Goal: Task Accomplishment & Management: Use online tool/utility

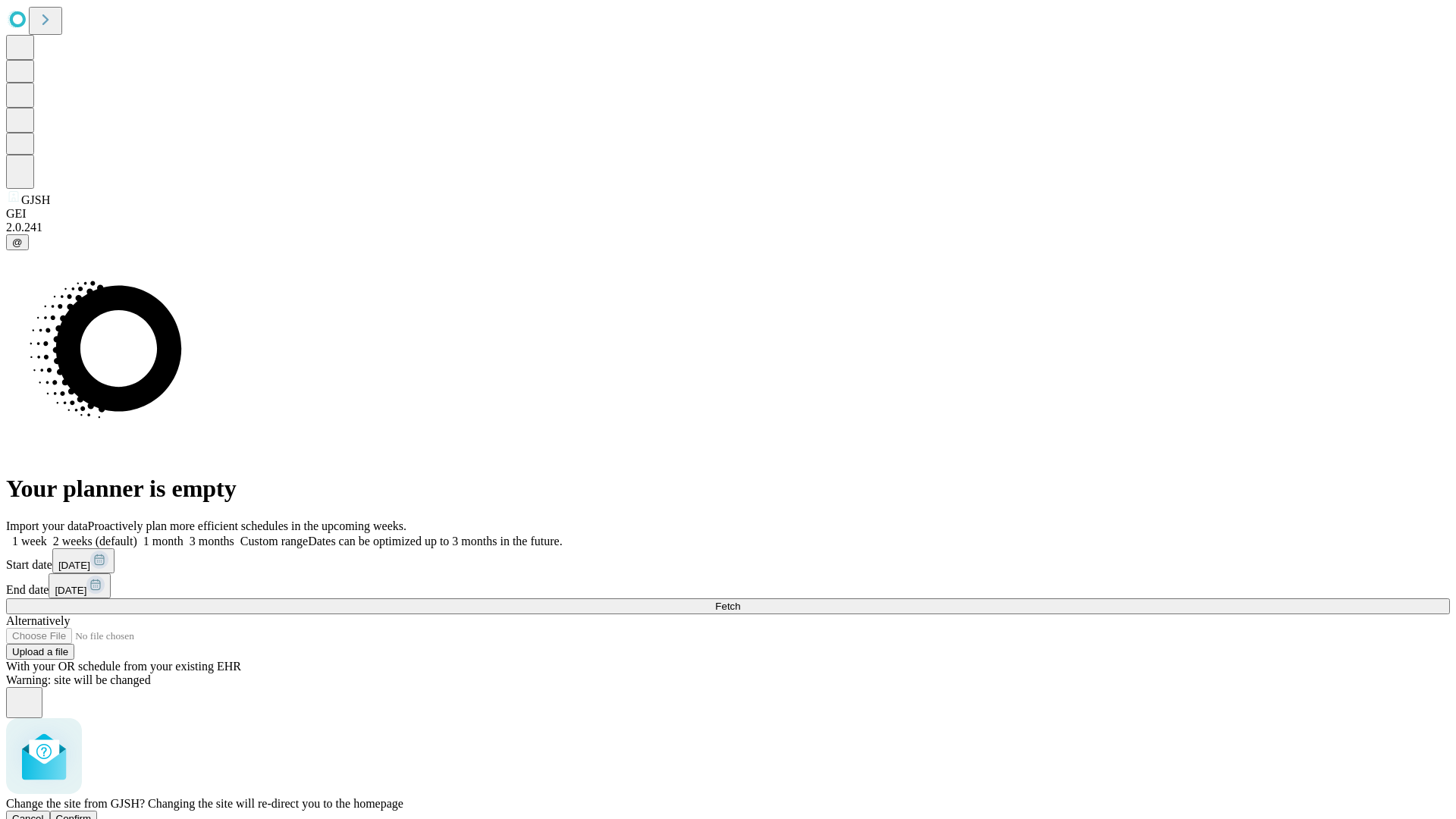
click at [91, 813] on span "Confirm" at bounding box center [73, 819] width 36 height 12
click at [47, 535] on label "1 week" at bounding box center [26, 541] width 41 height 13
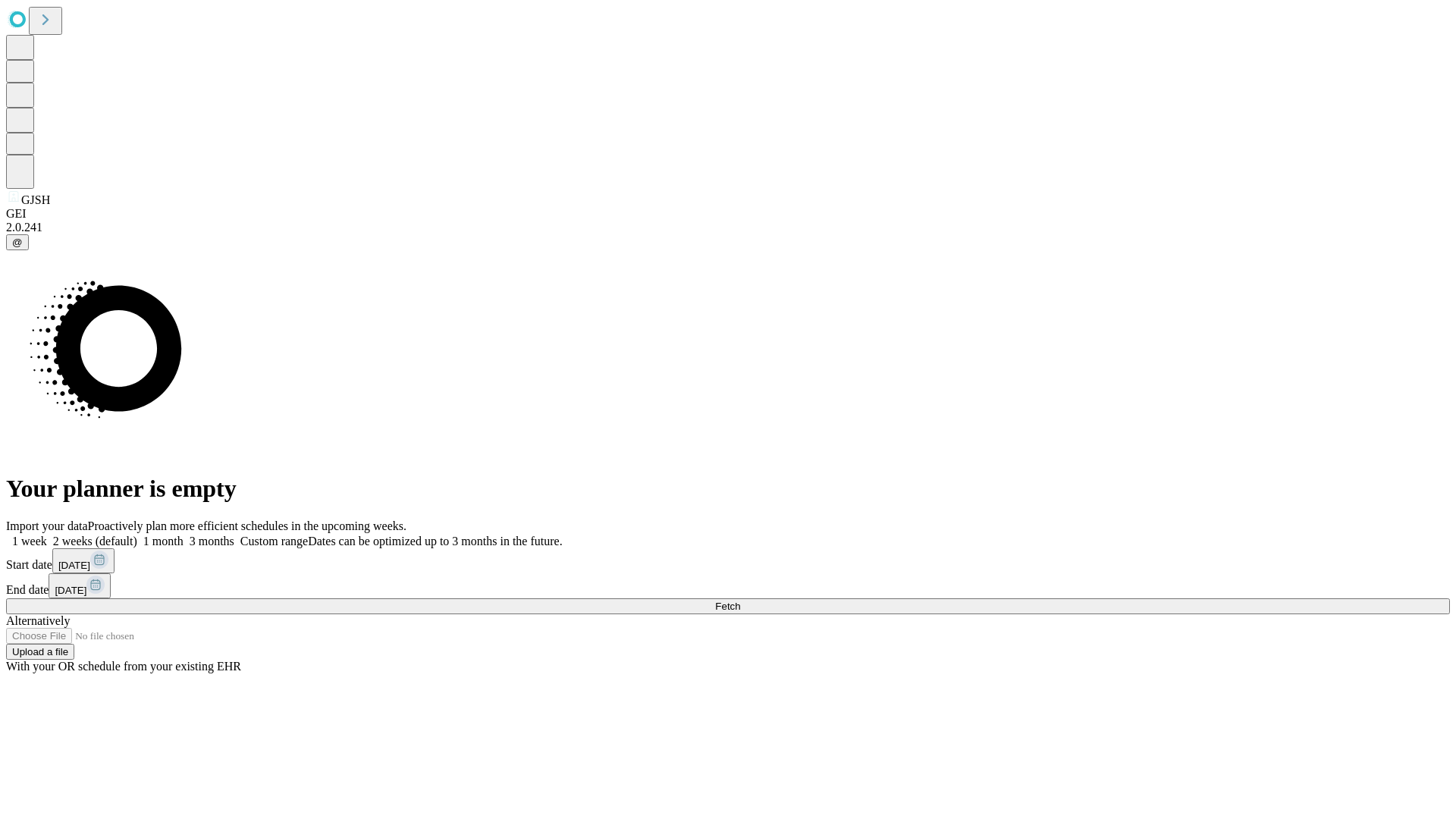
click at [740, 600] on span "Fetch" at bounding box center [728, 606] width 25 height 12
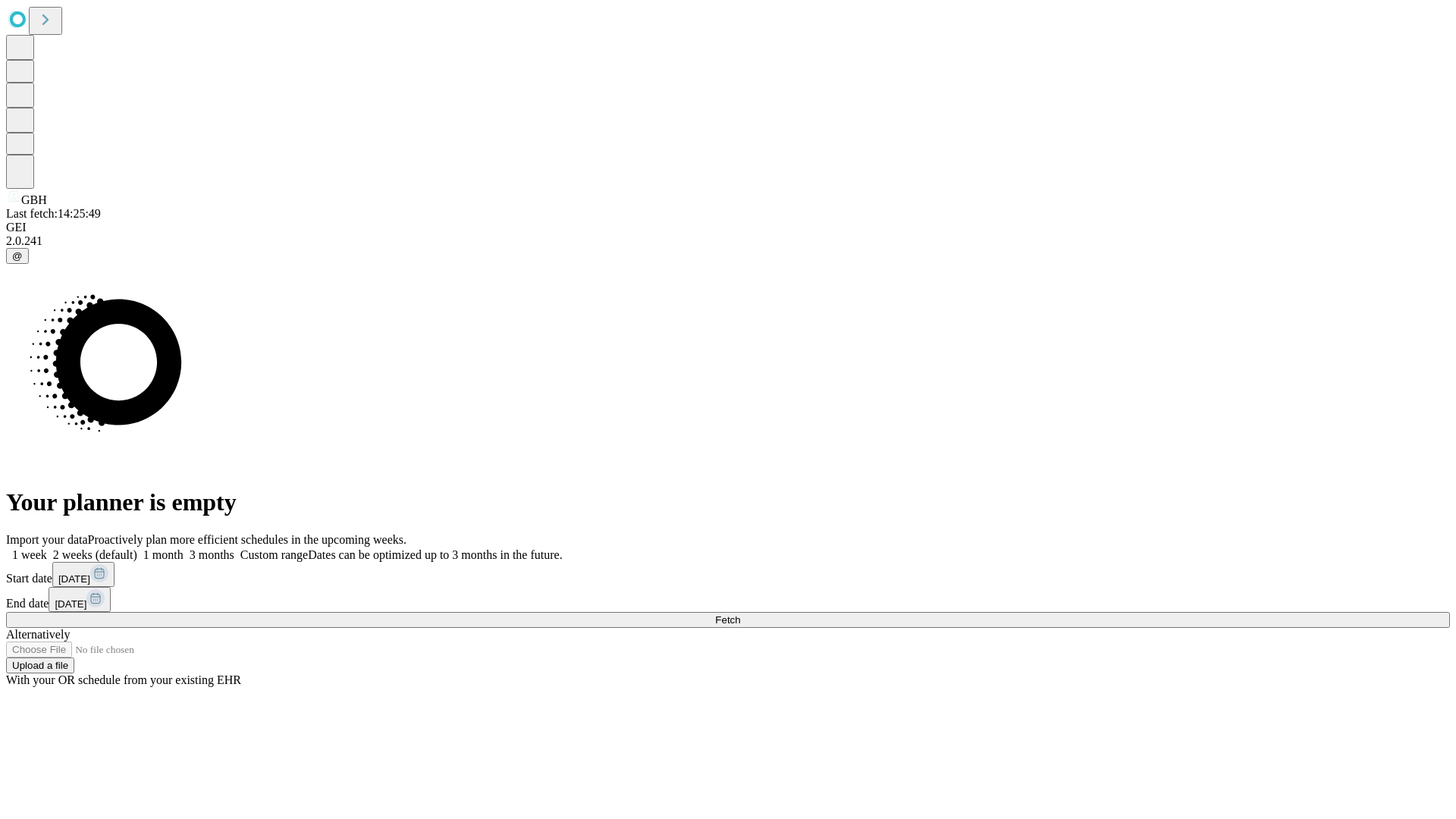
click at [740, 614] on span "Fetch" at bounding box center [728, 620] width 25 height 12
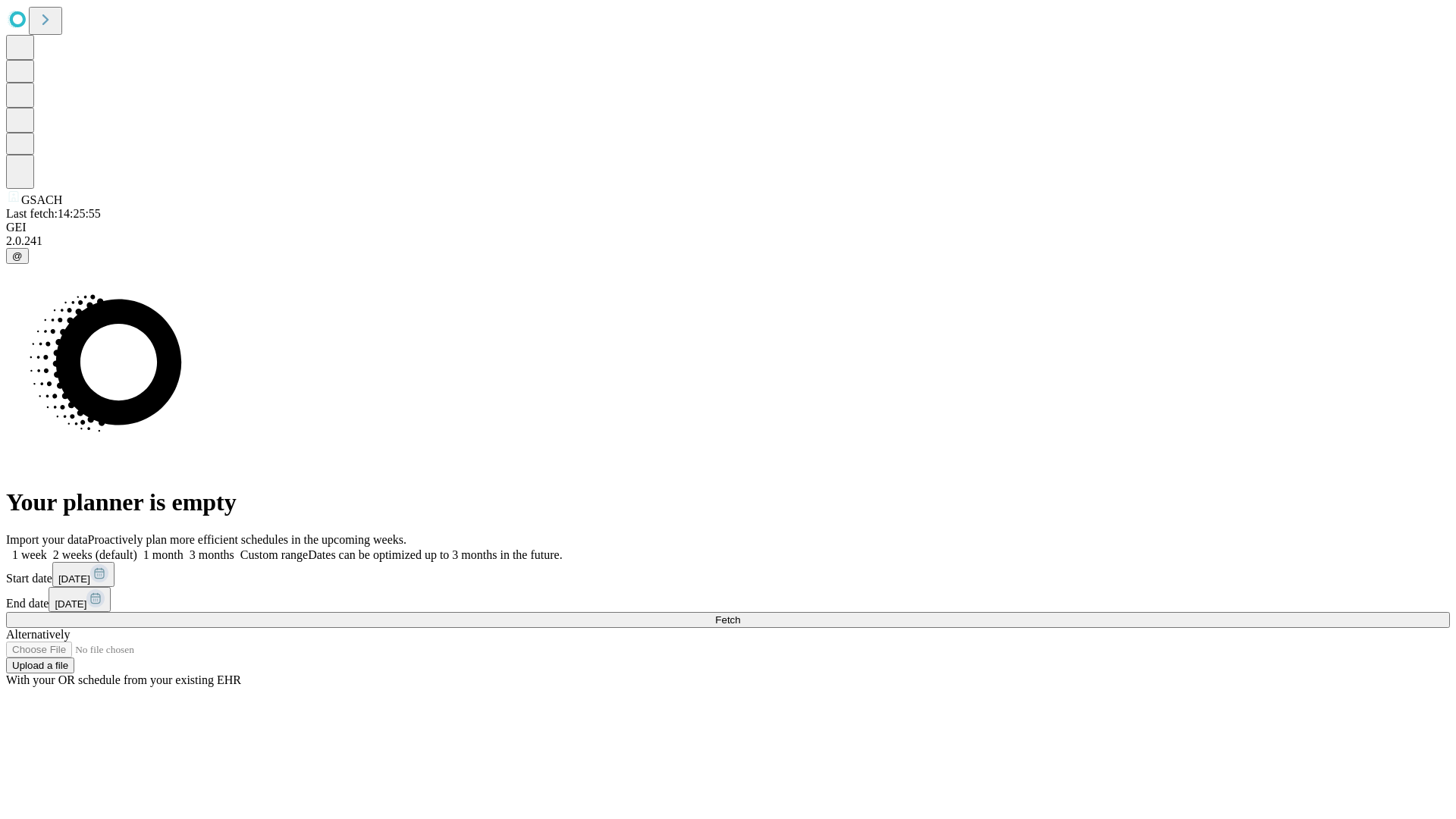
click at [47, 548] on label "1 week" at bounding box center [26, 555] width 41 height 13
click at [740, 614] on span "Fetch" at bounding box center [728, 620] width 25 height 12
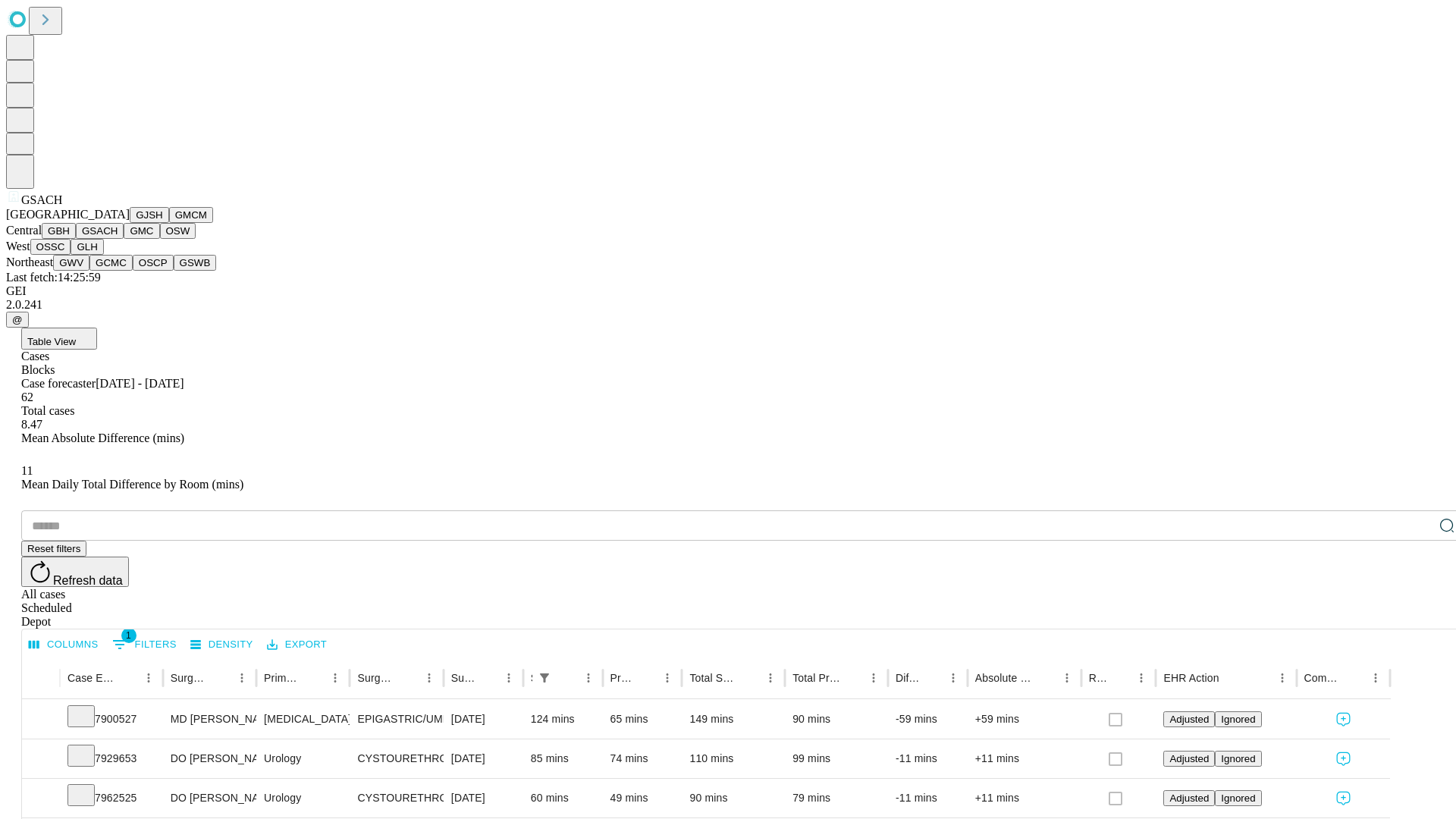
click at [124, 239] on button "GMC" at bounding box center [141, 230] width 36 height 16
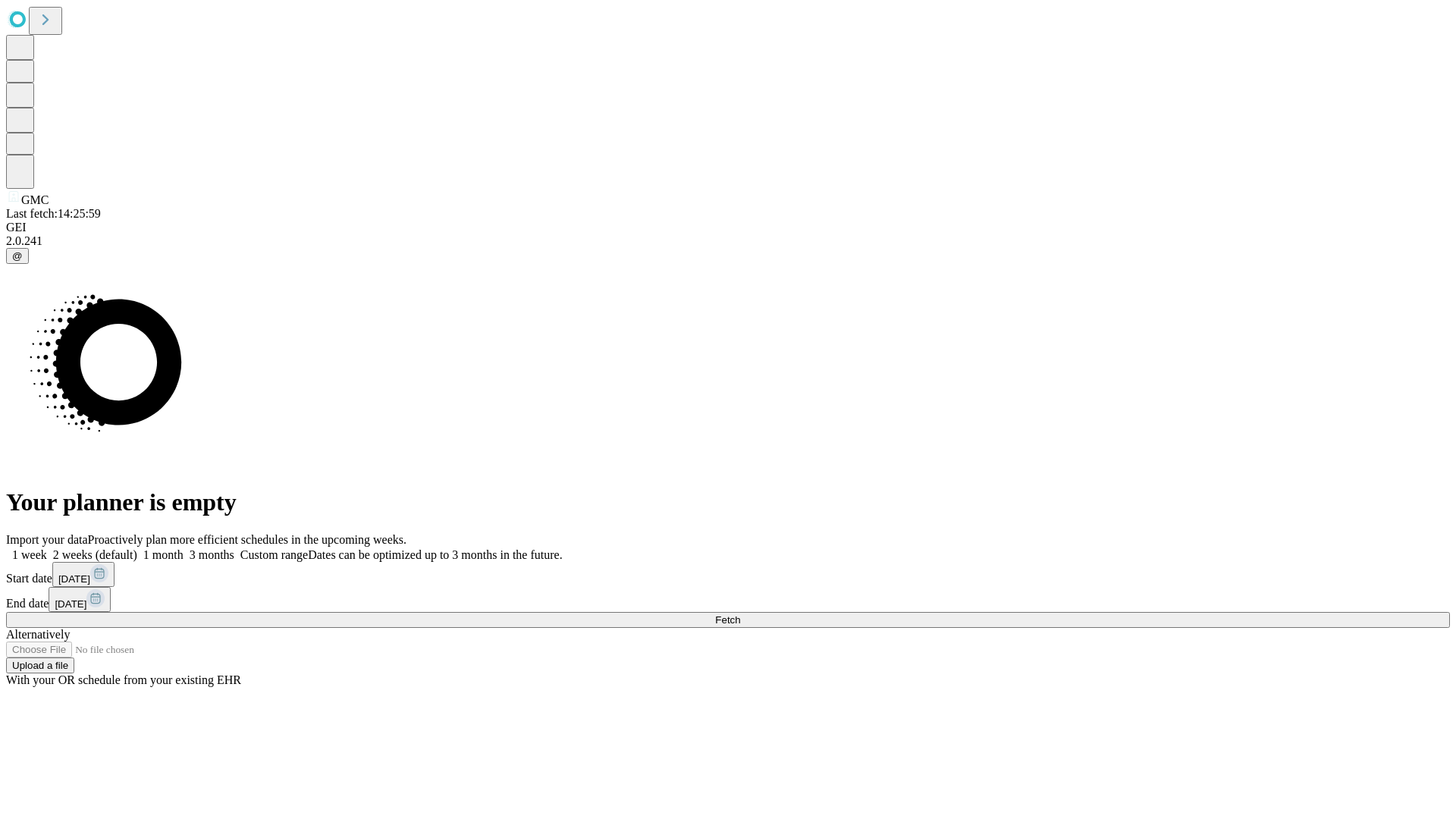
click at [47, 548] on label "1 week" at bounding box center [26, 555] width 41 height 13
click at [740, 614] on span "Fetch" at bounding box center [728, 620] width 25 height 12
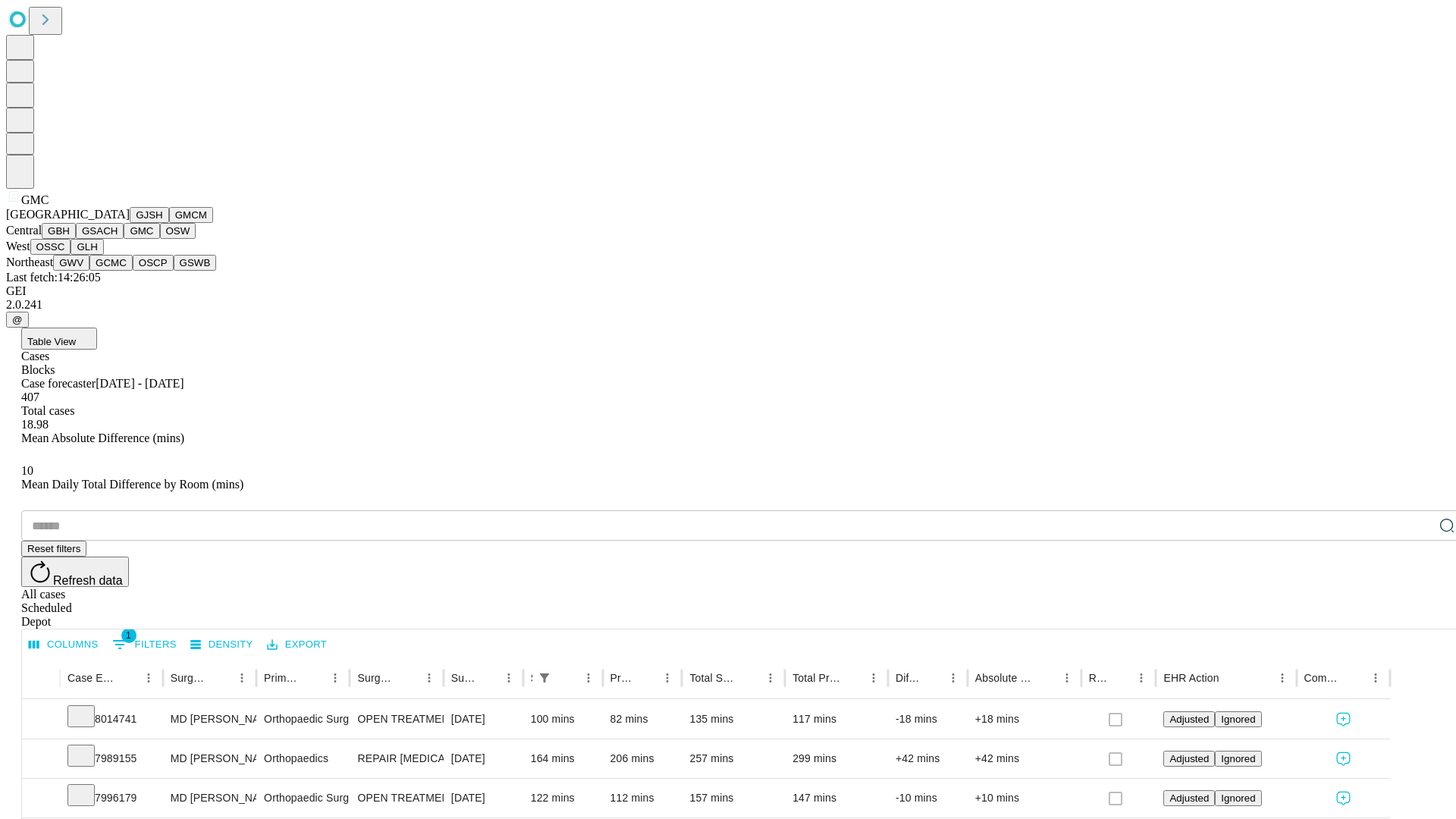
click at [160, 239] on button "OSW" at bounding box center [178, 230] width 37 height 16
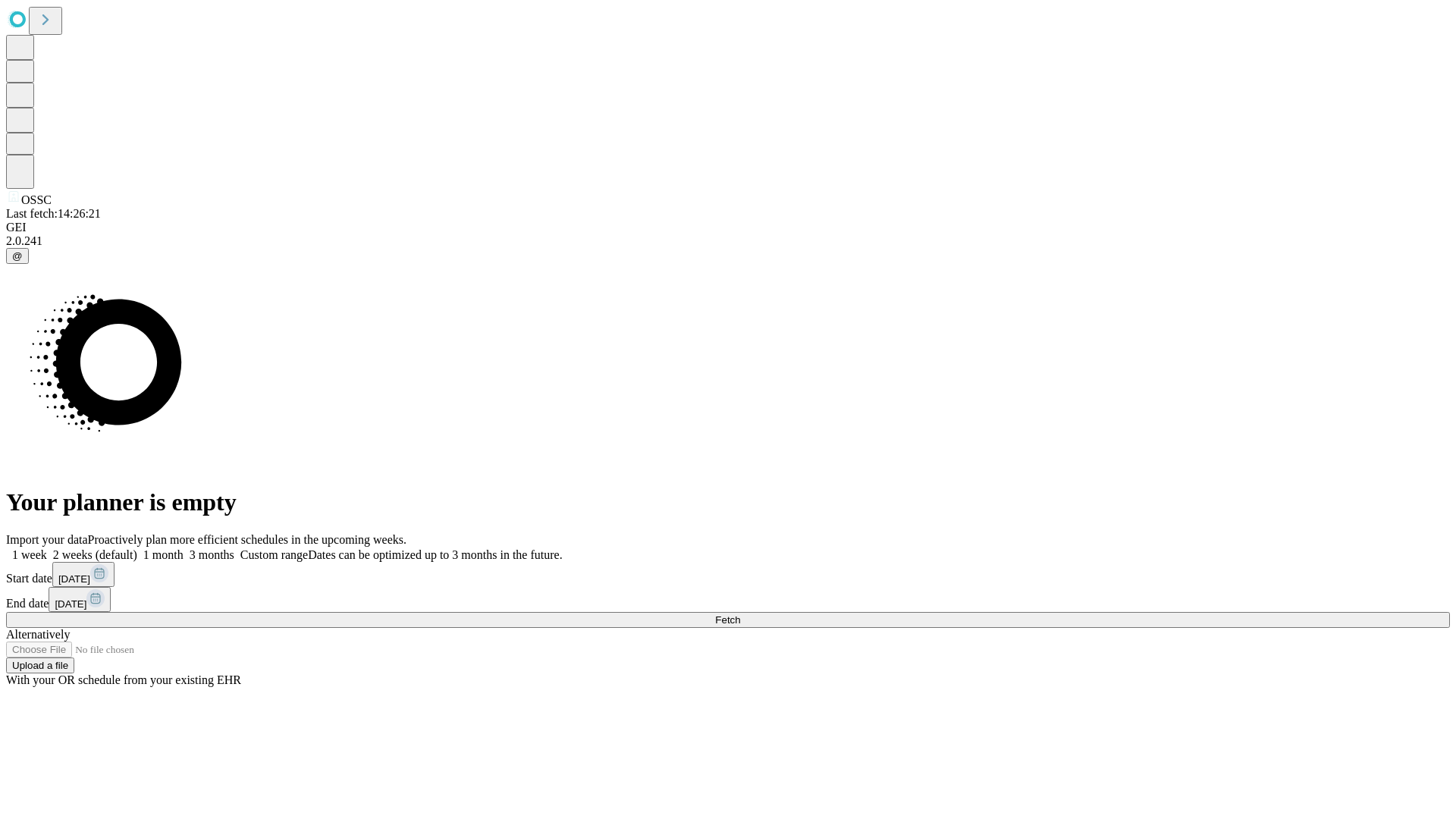
click at [47, 548] on label "1 week" at bounding box center [26, 555] width 41 height 13
click at [740, 614] on span "Fetch" at bounding box center [728, 620] width 25 height 12
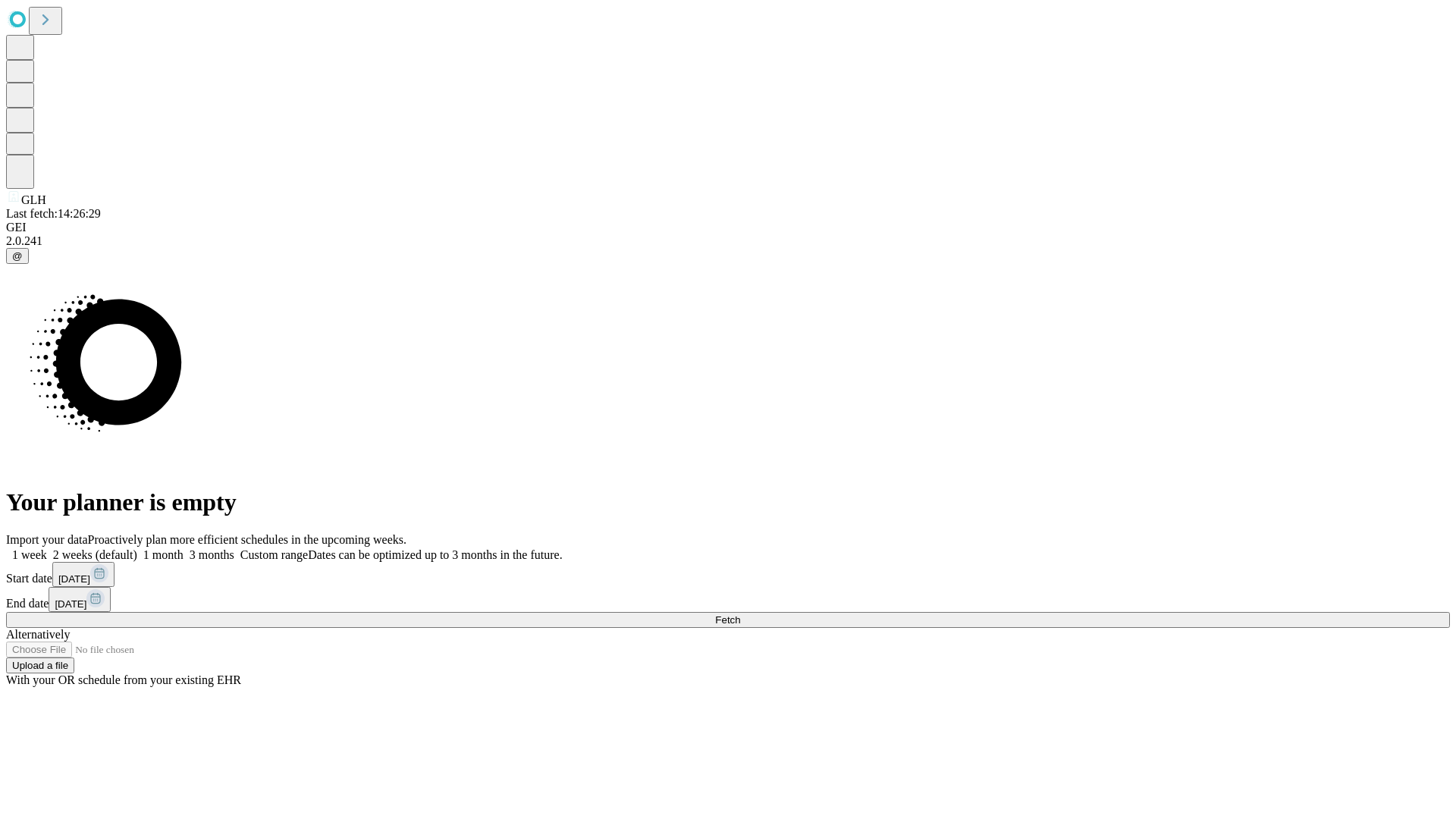
click at [47, 548] on label "1 week" at bounding box center [26, 555] width 41 height 13
click at [740, 614] on span "Fetch" at bounding box center [728, 620] width 25 height 12
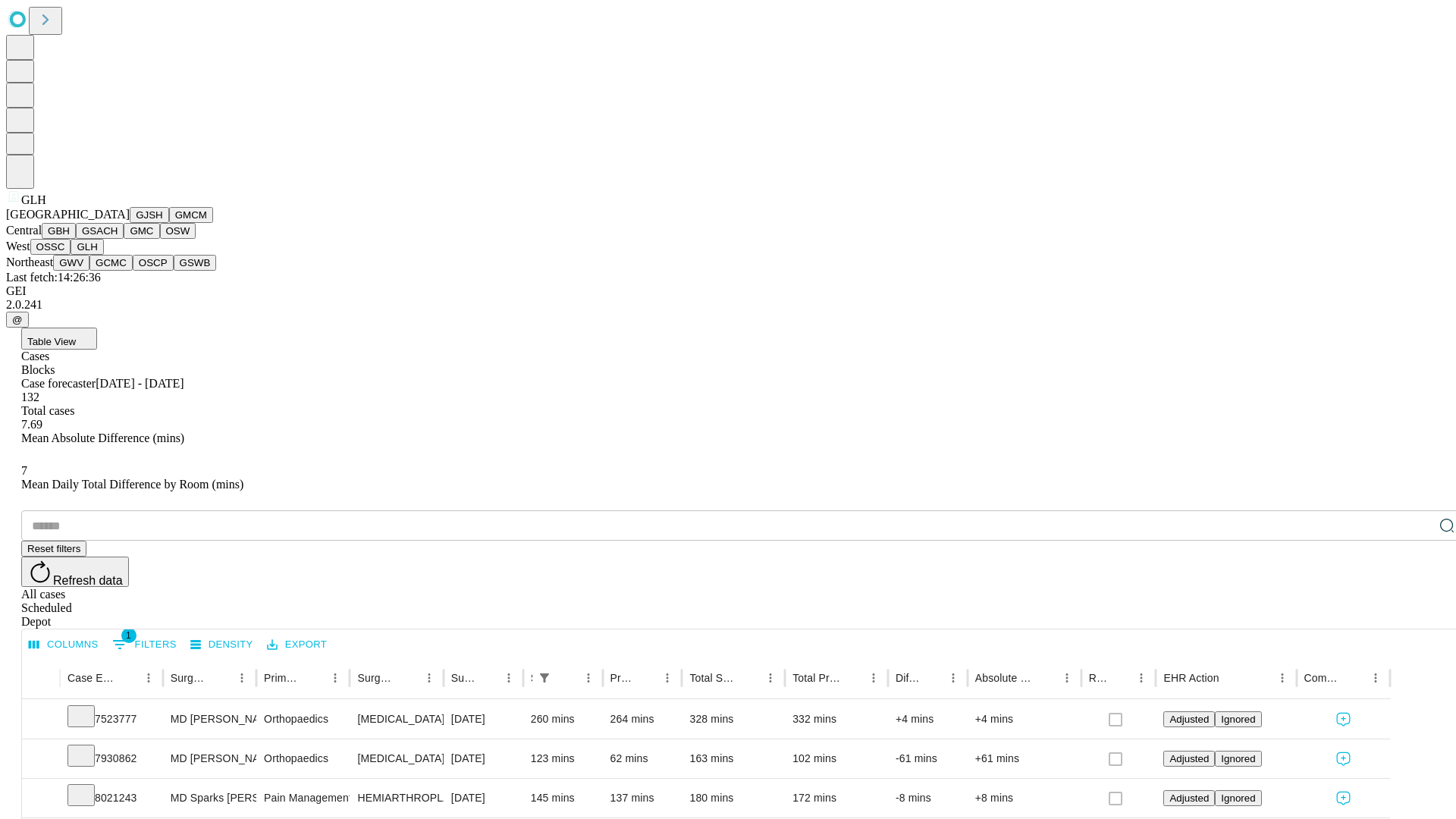
click at [90, 271] on button "GWV" at bounding box center [72, 262] width 37 height 16
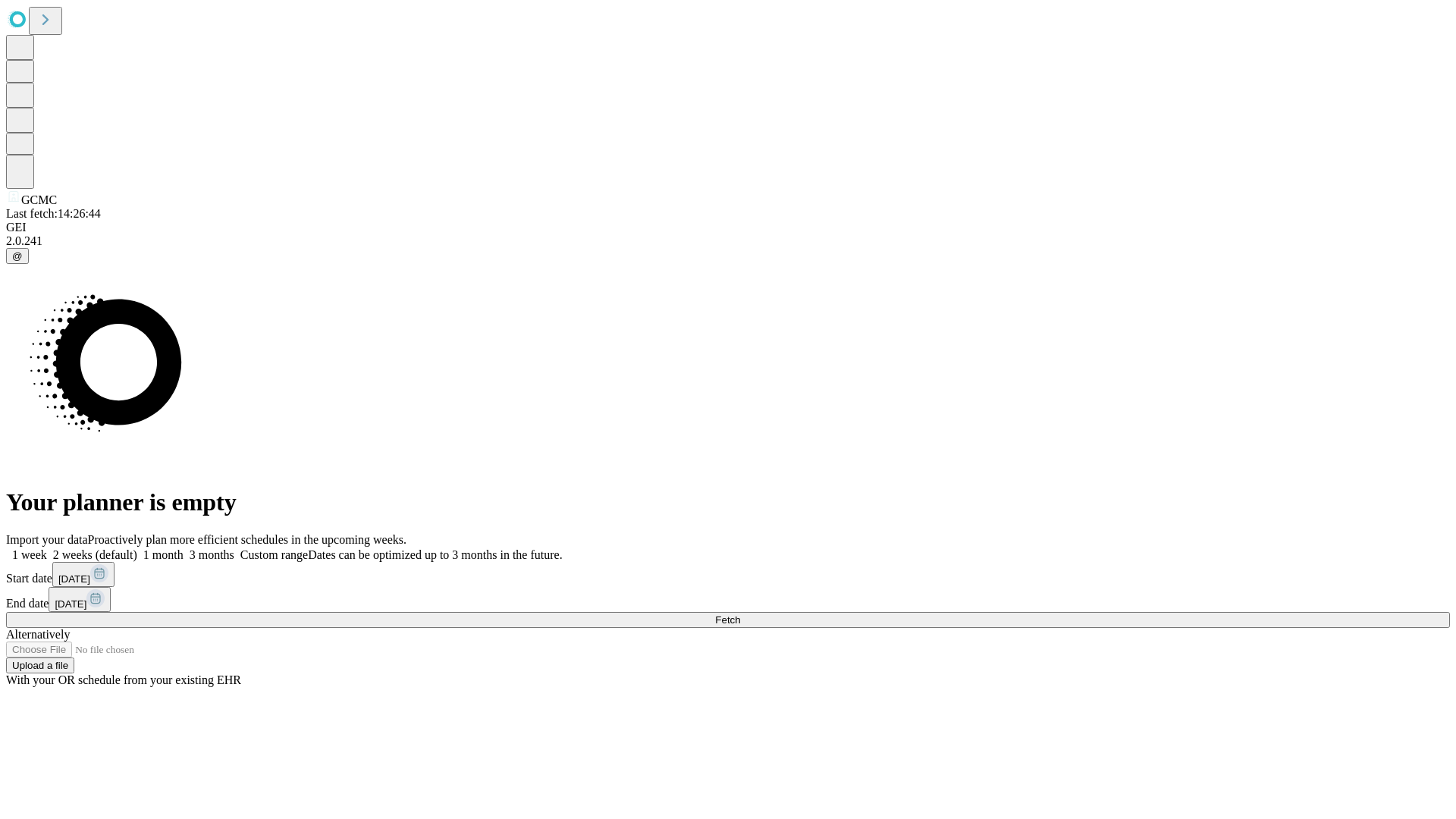
click at [47, 548] on label "1 week" at bounding box center [26, 555] width 41 height 13
click at [740, 614] on span "Fetch" at bounding box center [728, 620] width 25 height 12
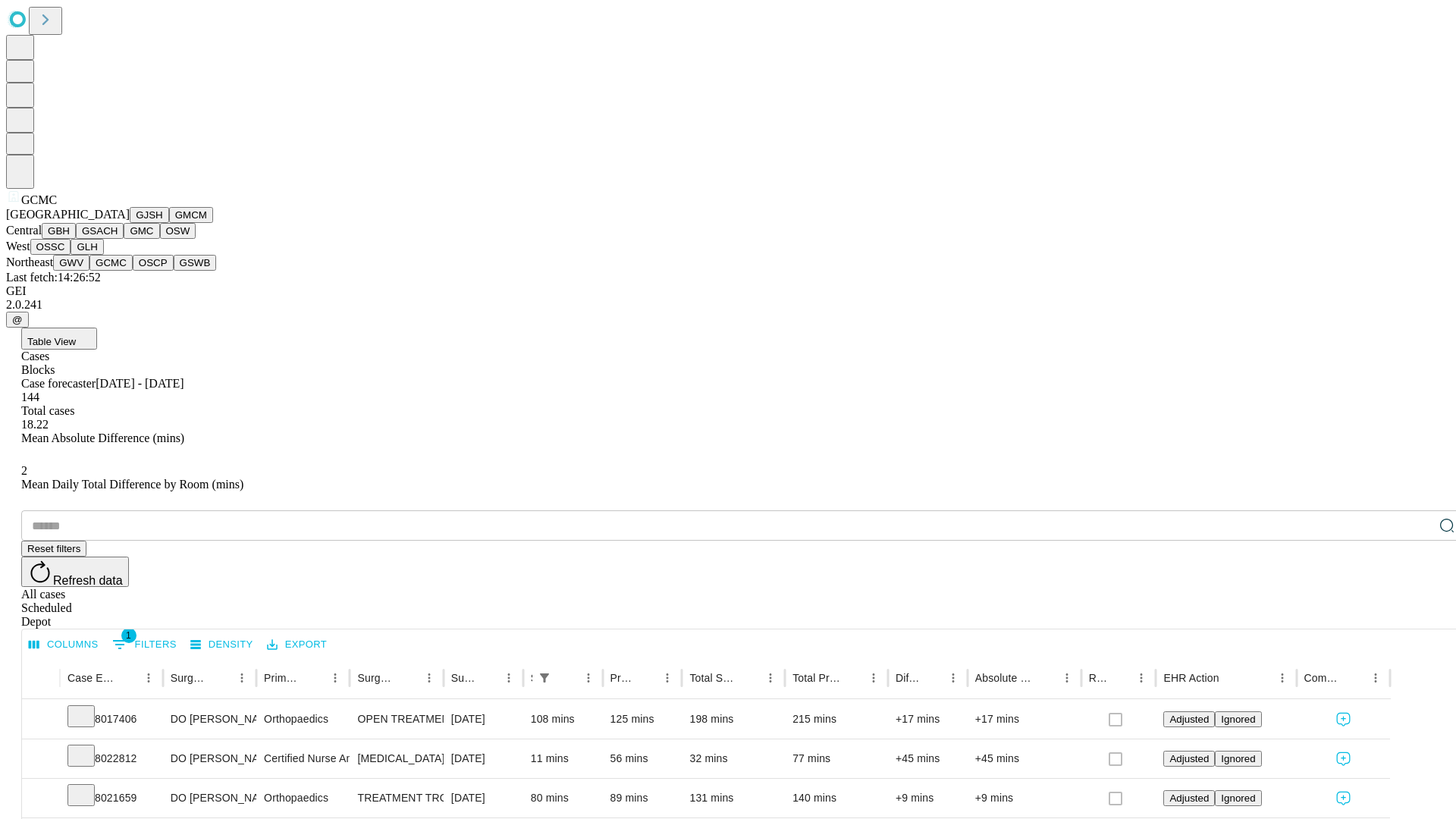
click at [133, 271] on button "OSCP" at bounding box center [153, 262] width 41 height 16
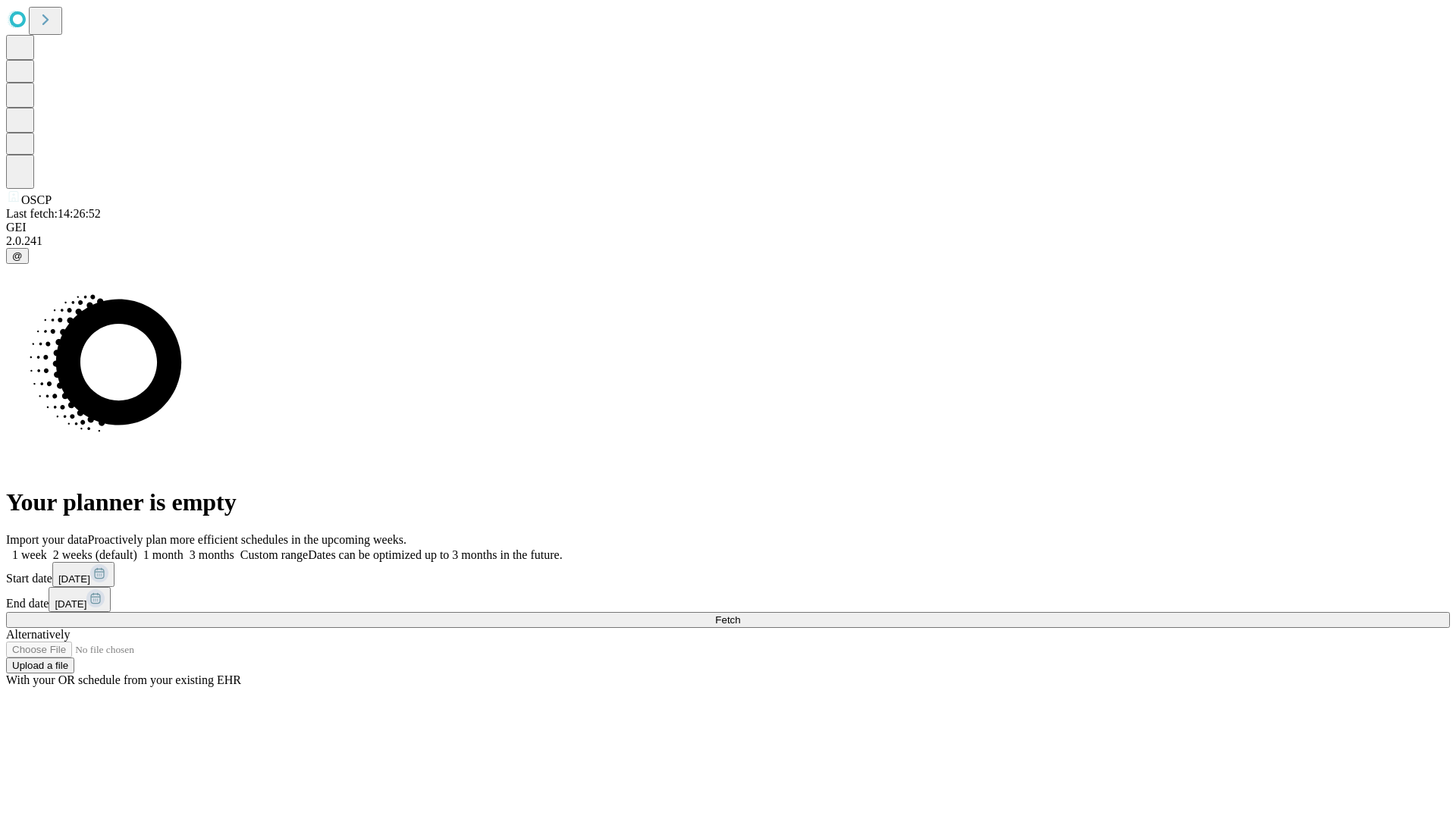
click at [47, 548] on label "1 week" at bounding box center [26, 555] width 41 height 13
click at [740, 614] on span "Fetch" at bounding box center [728, 620] width 25 height 12
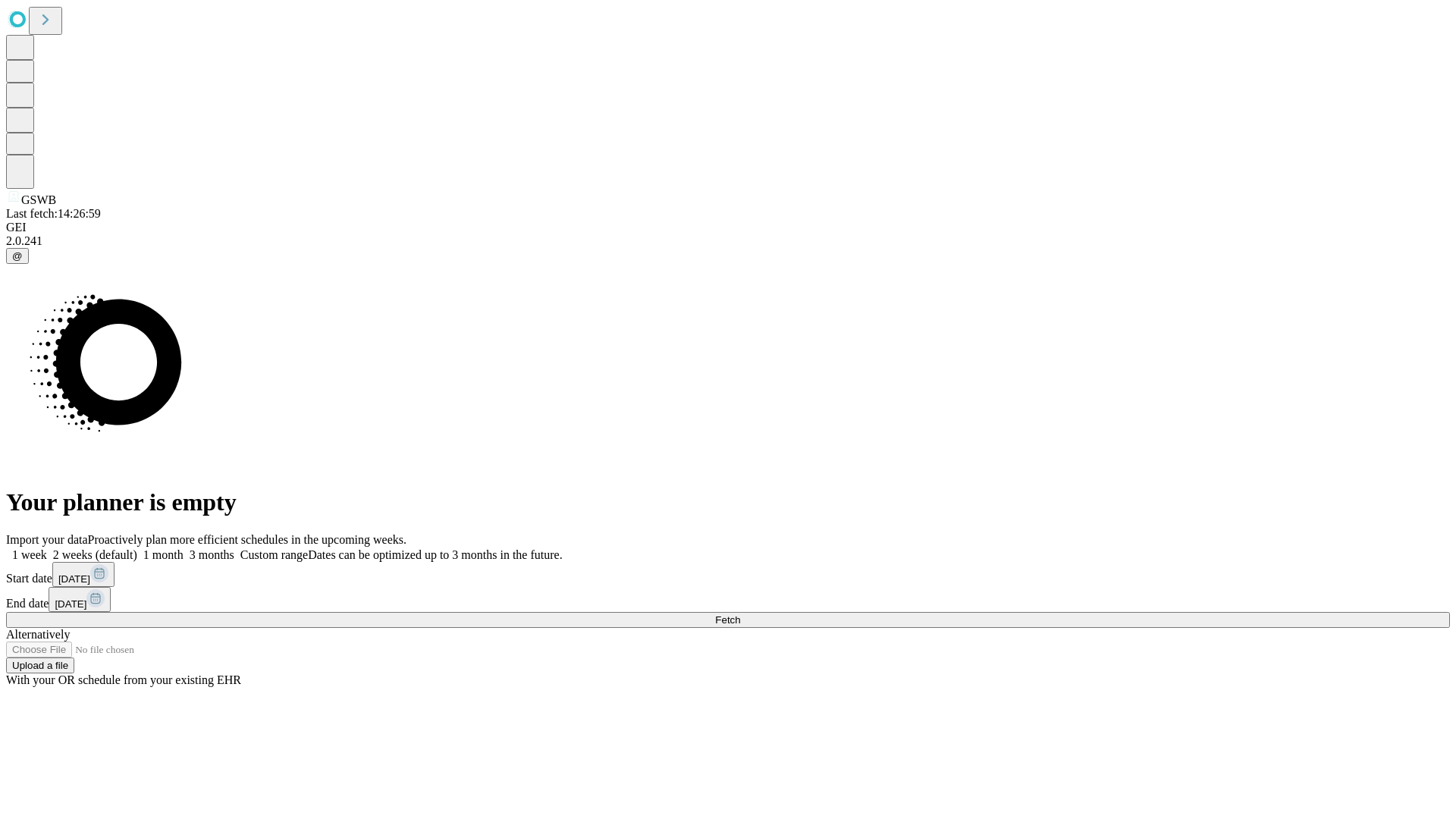
click at [47, 548] on label "1 week" at bounding box center [26, 555] width 41 height 13
click at [740, 614] on span "Fetch" at bounding box center [728, 620] width 25 height 12
